Goal: Information Seeking & Learning: Learn about a topic

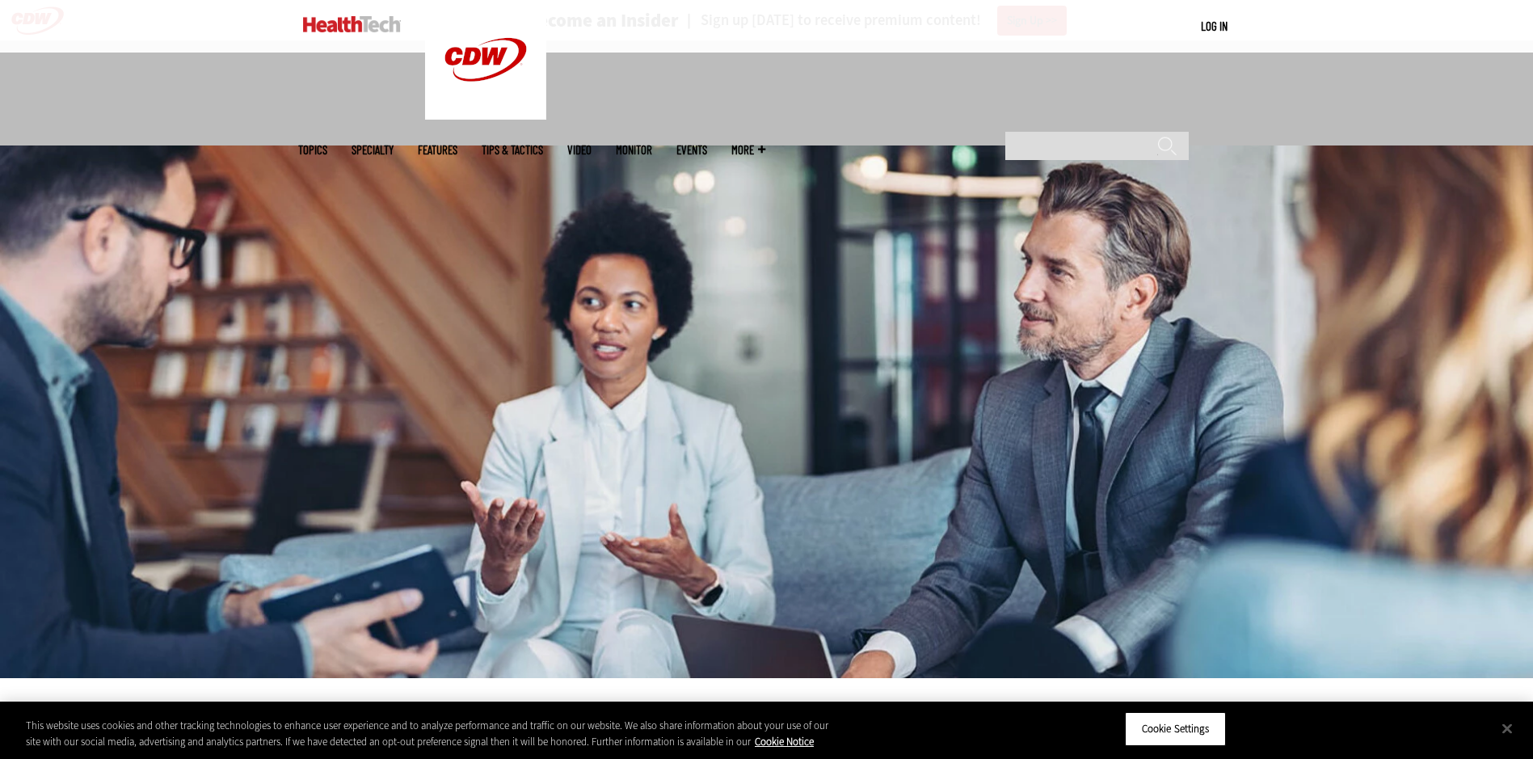
scroll to position [566, 0]
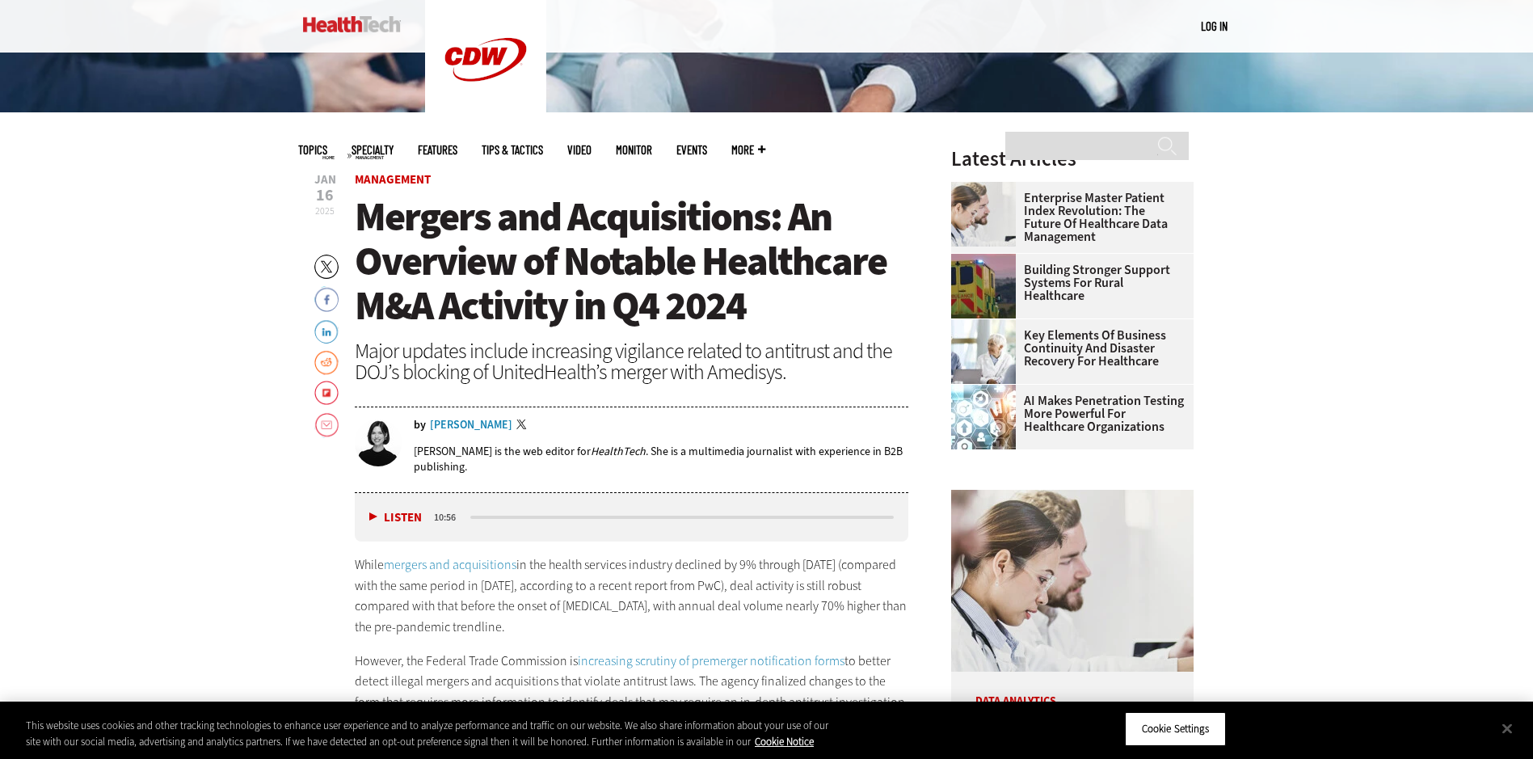
click at [547, 240] on span "Mergers and Acquisitions: An Overview of Notable Healthcare M&A Activity in Q4 …" at bounding box center [621, 261] width 532 height 142
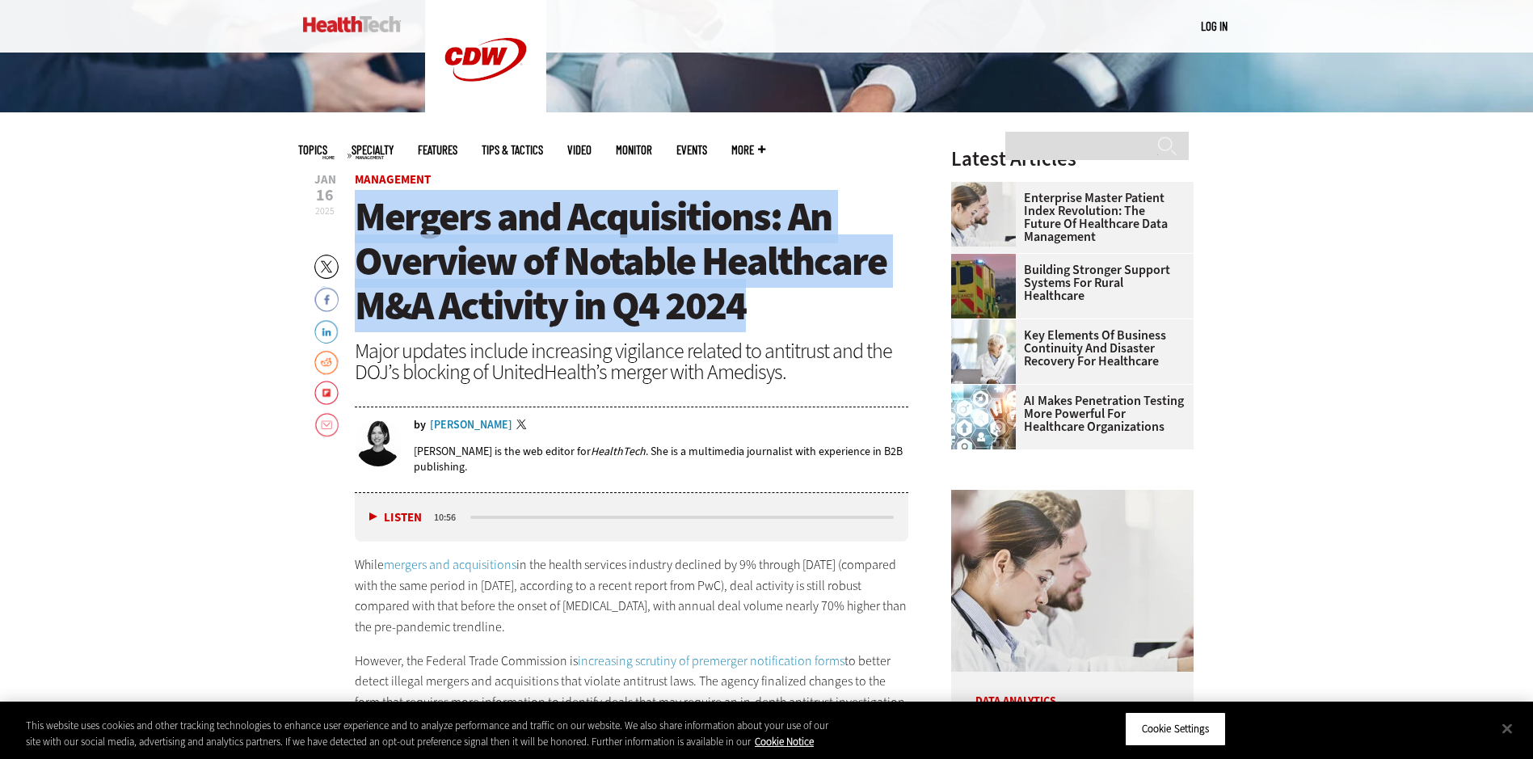
drag, startPoint x: 356, startPoint y: 205, endPoint x: 771, endPoint y: 307, distance: 427.8
click at [771, 307] on h1 "Mergers and Acquisitions: An Overview of Notable Healthcare M&A Activity in Q4 …" at bounding box center [632, 261] width 554 height 133
drag, startPoint x: 767, startPoint y: 307, endPoint x: 584, endPoint y: 284, distance: 184.2
copy span "Mergers and Acquisitions: An Overview of Notable Healthcare M&A Activity in Q4 …"
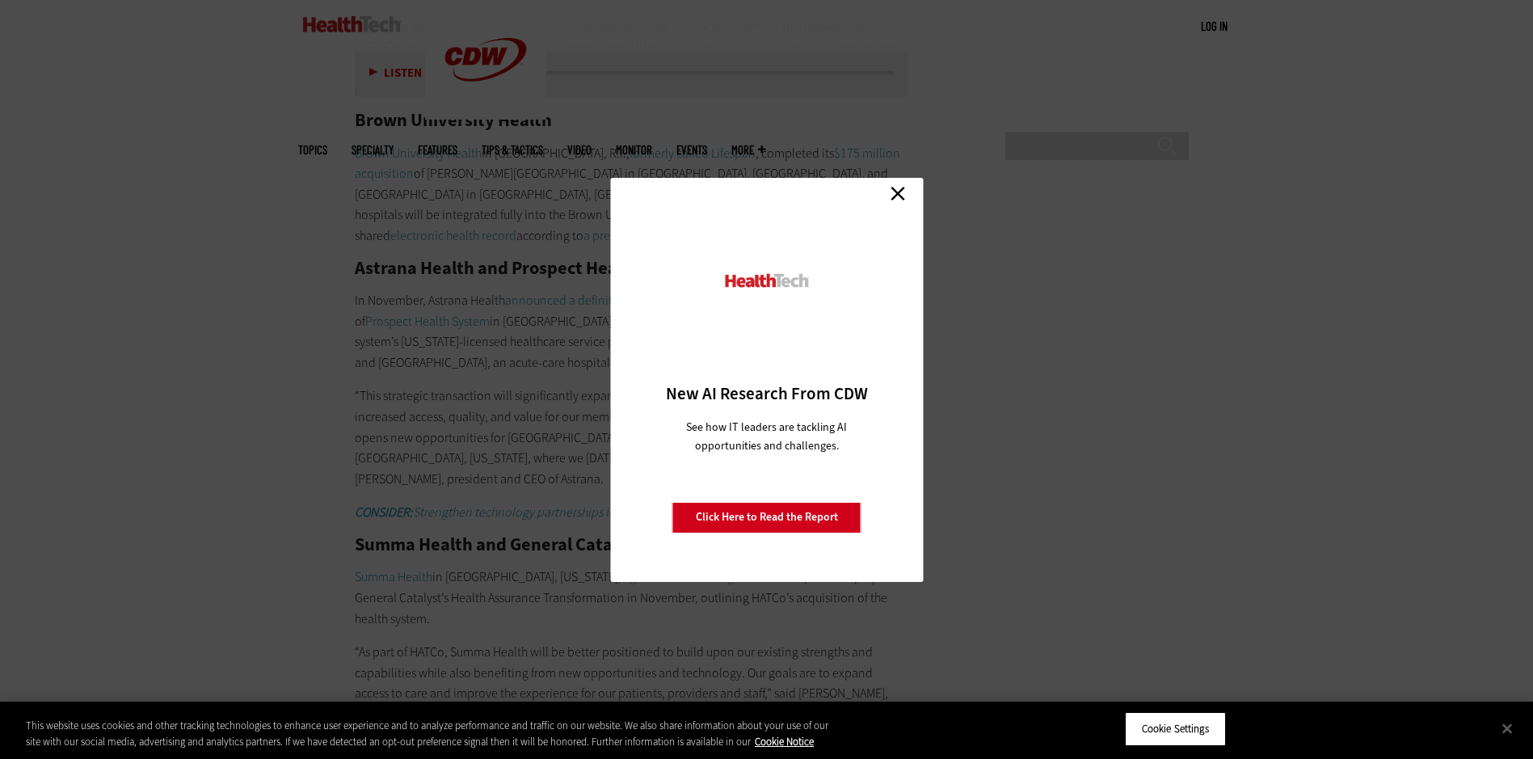
scroll to position [3395, 0]
click at [905, 194] on link "Close" at bounding box center [898, 194] width 24 height 24
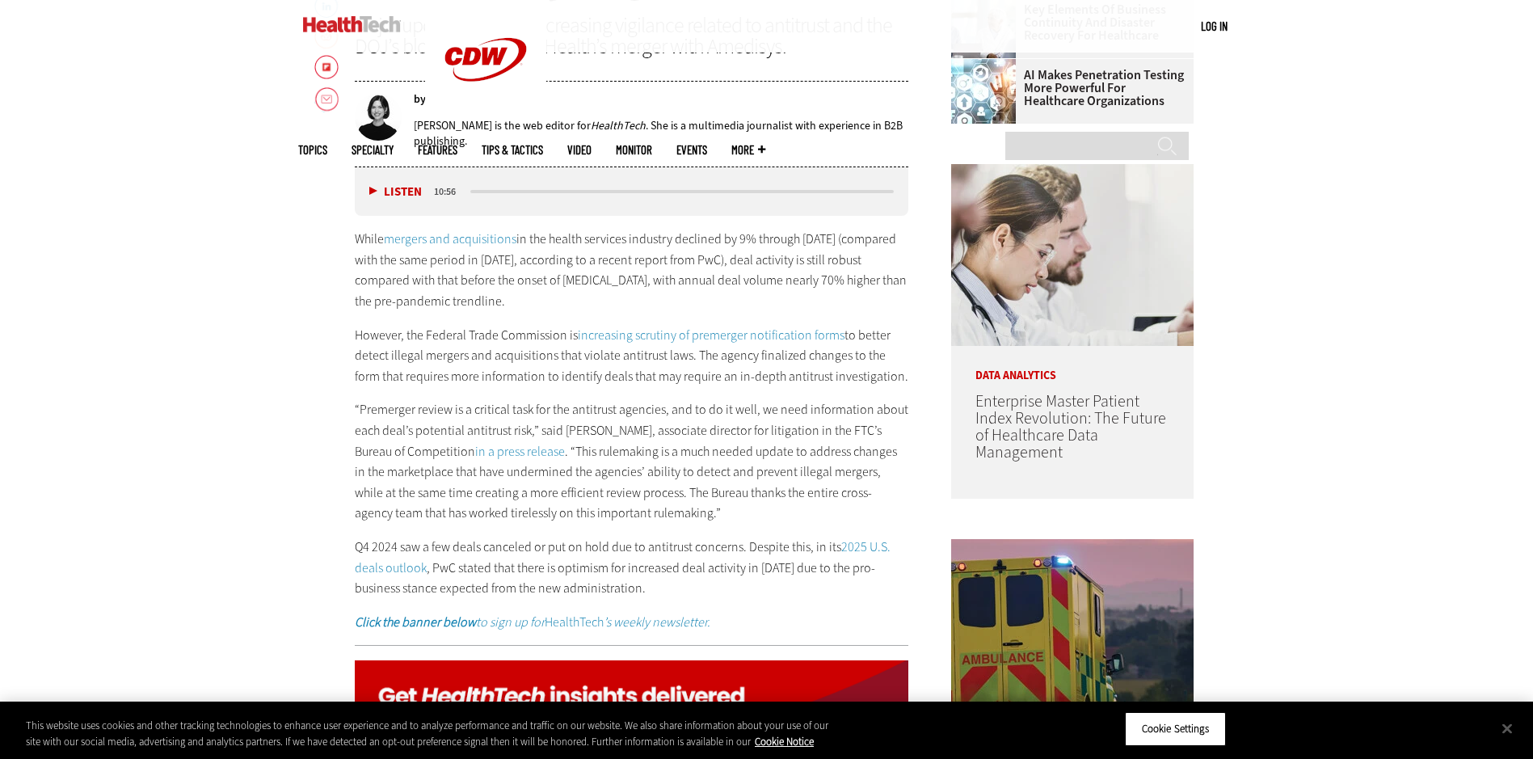
scroll to position [889, 0]
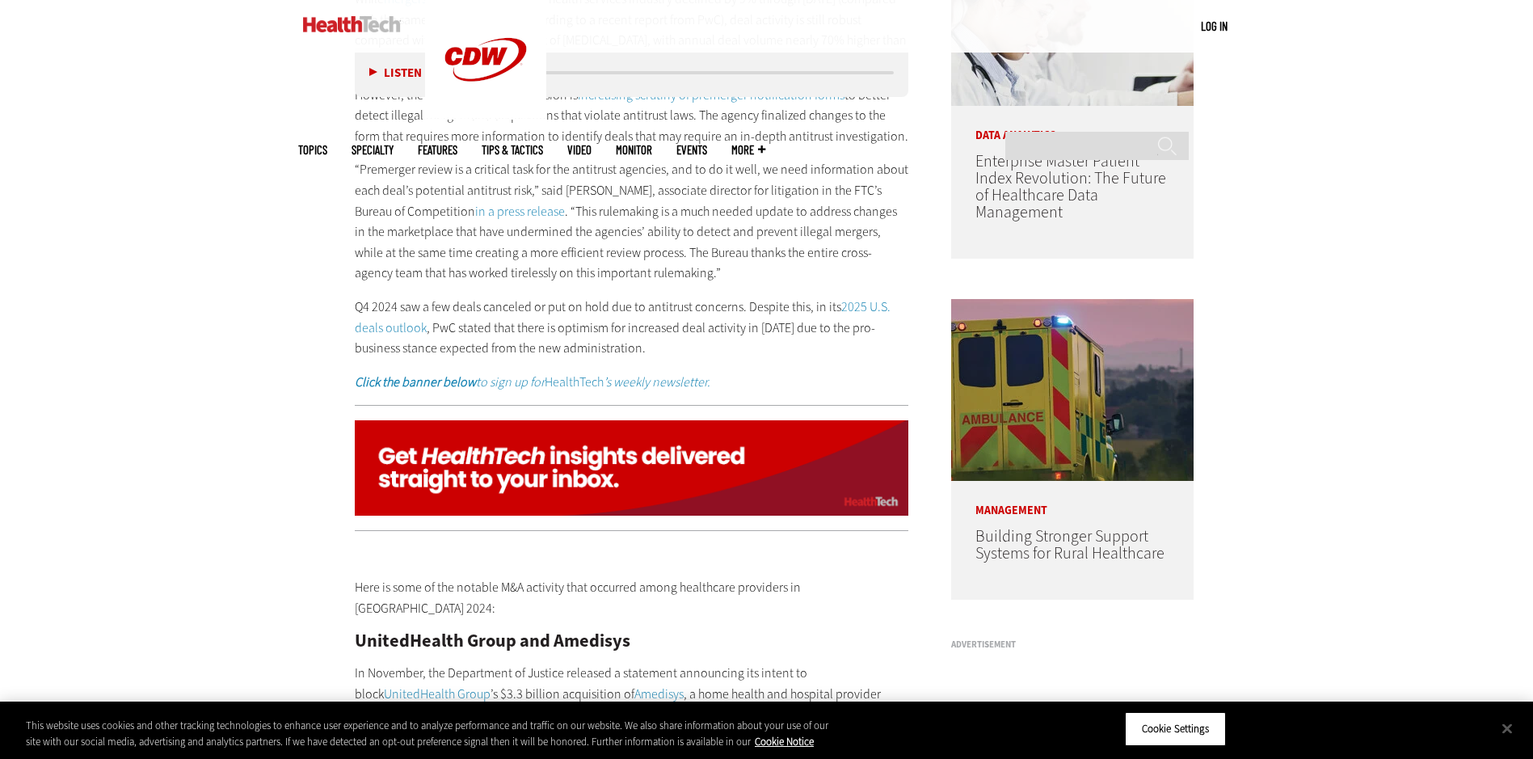
scroll to position [1051, 0]
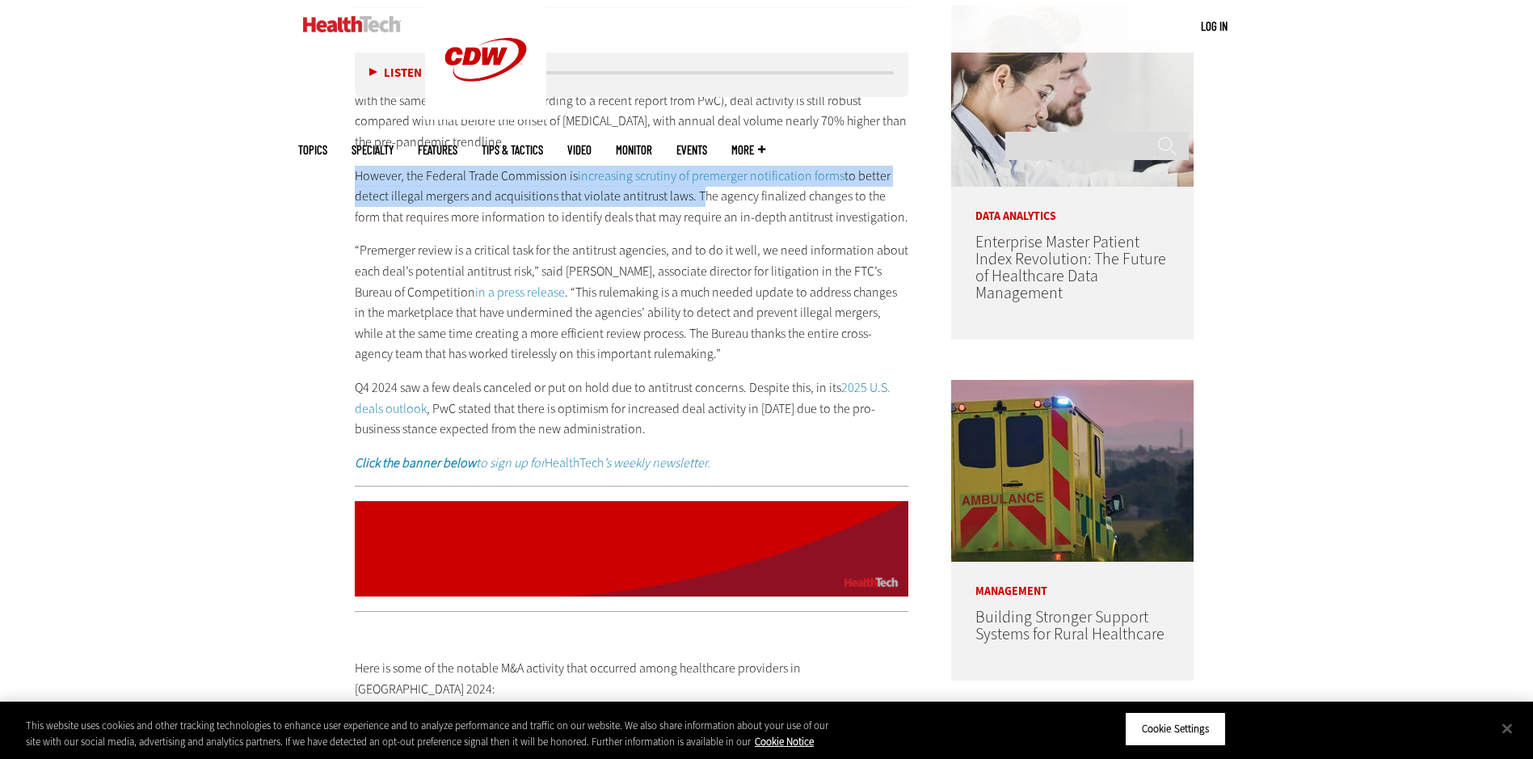
drag, startPoint x: 347, startPoint y: 179, endPoint x: 693, endPoint y: 200, distance: 346.6
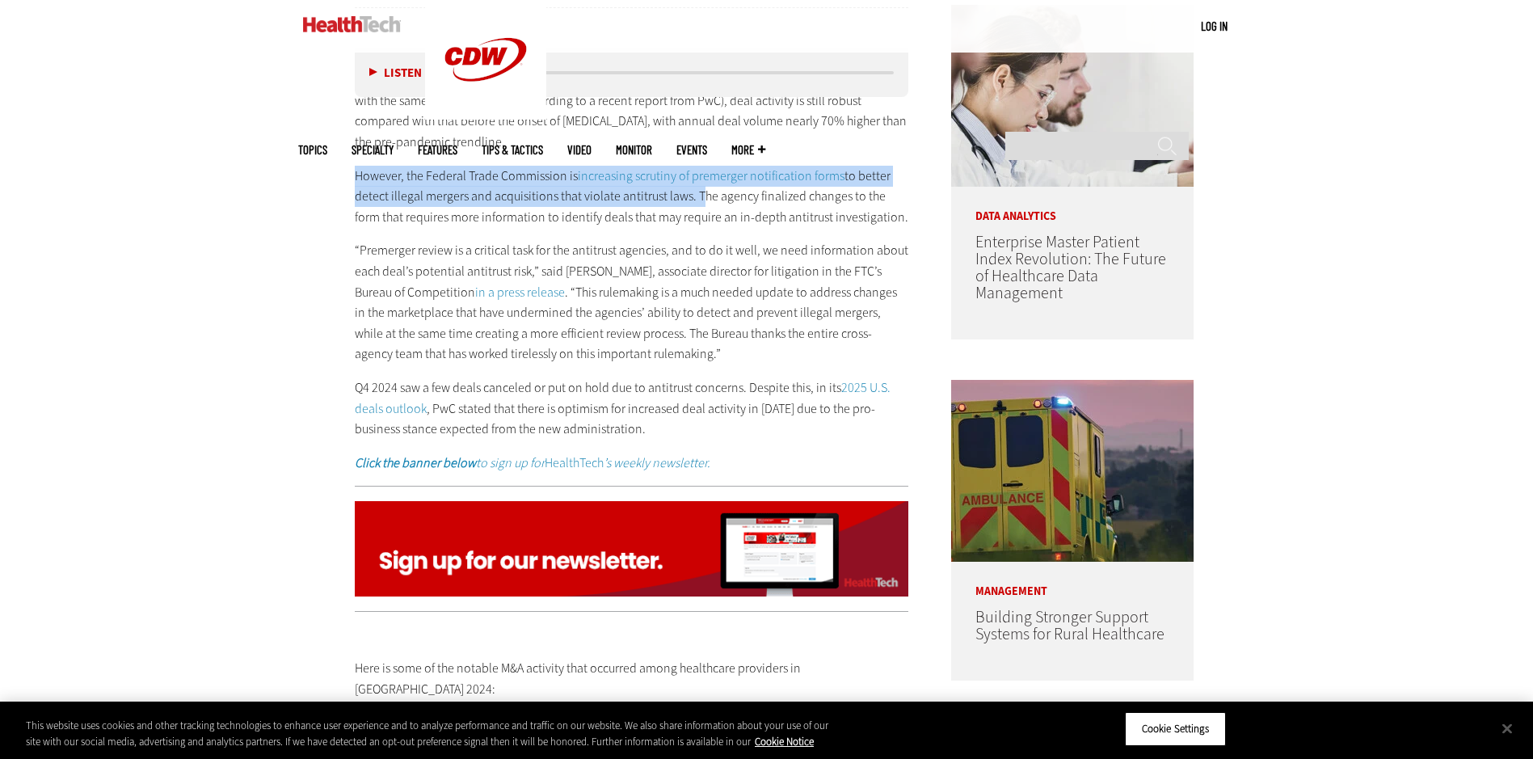
drag, startPoint x: 693, startPoint y: 200, endPoint x: 681, endPoint y: 200, distance: 11.3
copy p "However, the Federal Trade Commission is increasing scrutiny of premerger notif…"
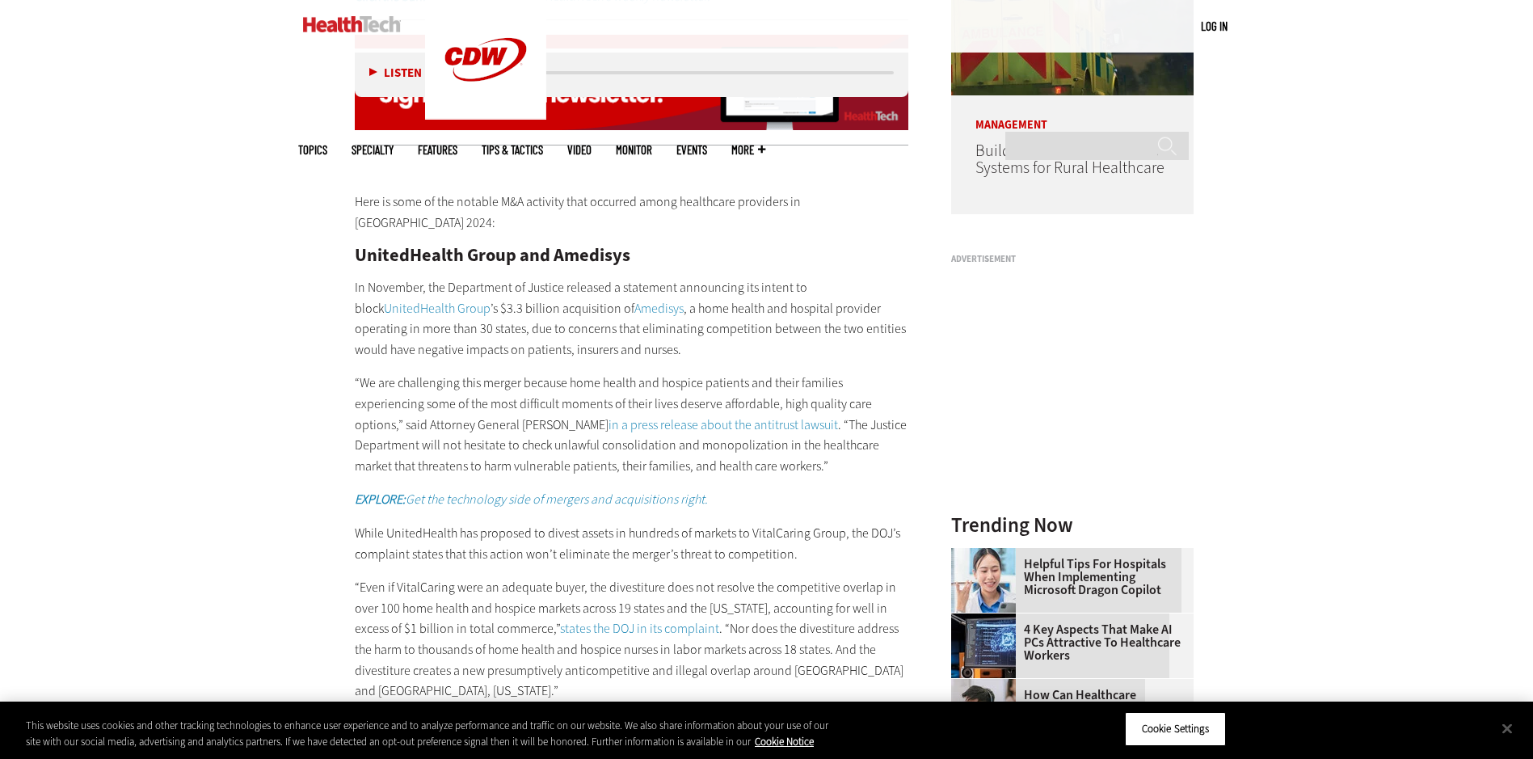
scroll to position [1536, 0]
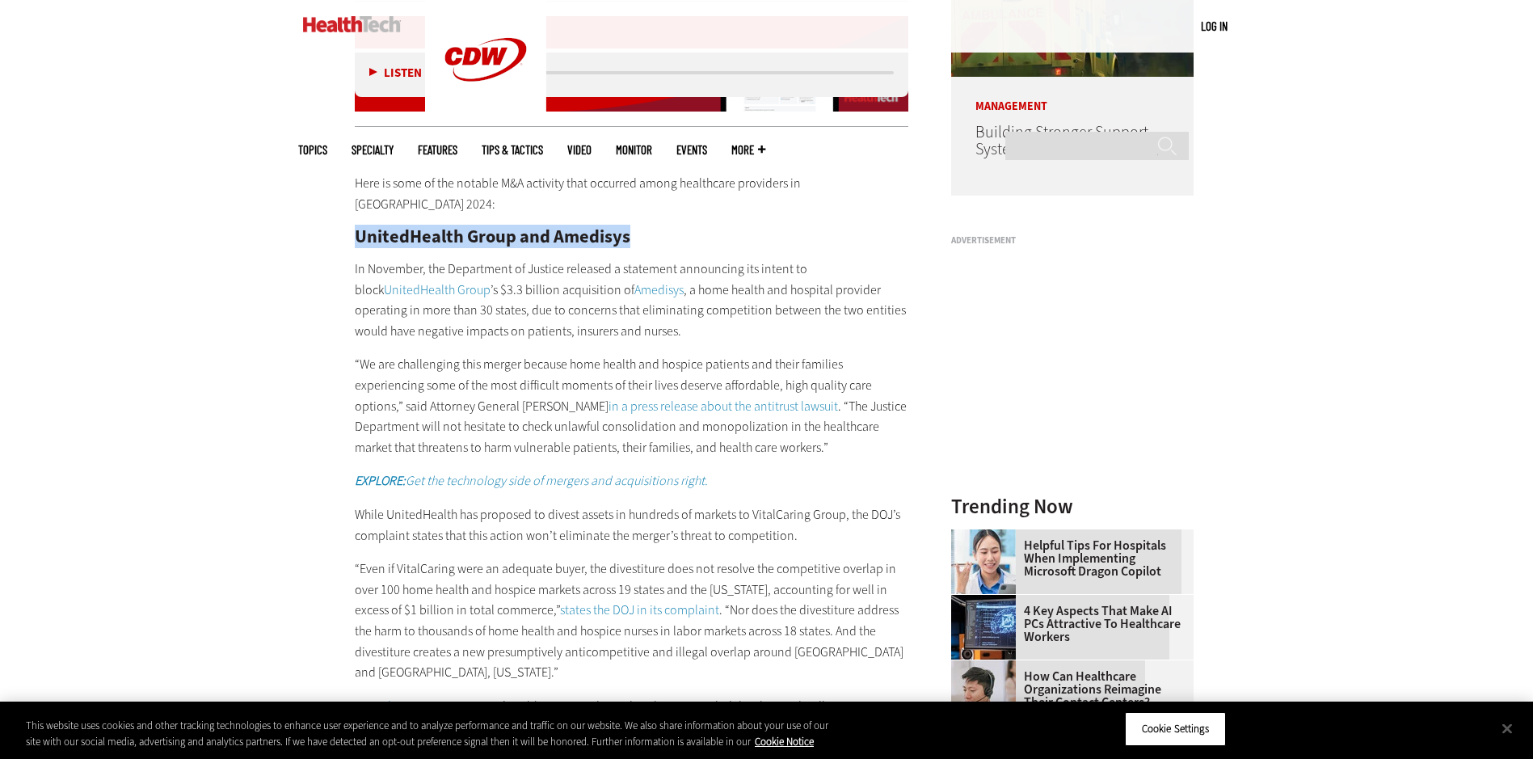
drag, startPoint x: 345, startPoint y: 221, endPoint x: 646, endPoint y: 217, distance: 300.7
drag, startPoint x: 646, startPoint y: 217, endPoint x: 580, endPoint y: 213, distance: 66.5
copy h2 "UnitedHealth Group and Amedisys"
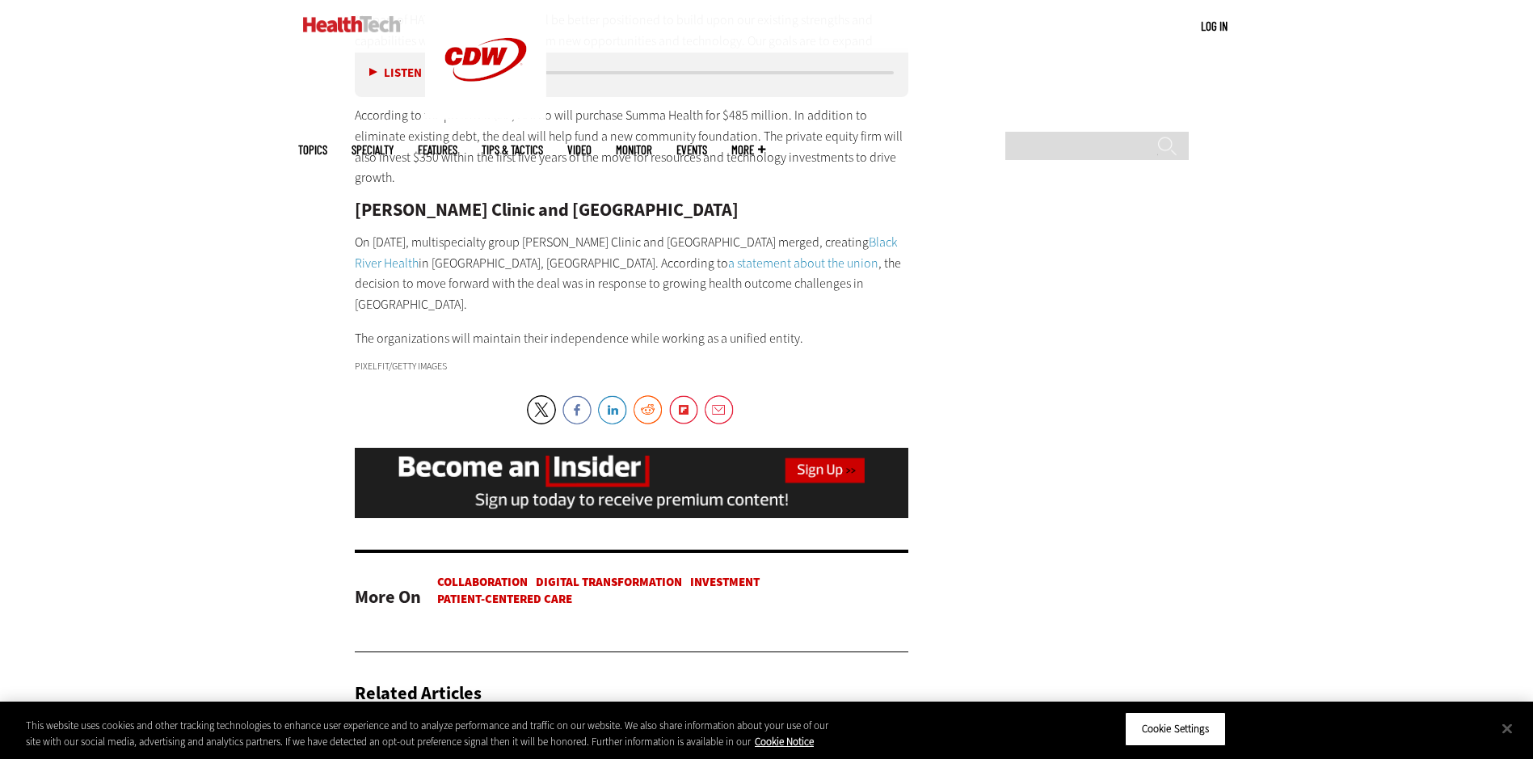
scroll to position [4445, 0]
